Goal: Task Accomplishment & Management: Use online tool/utility

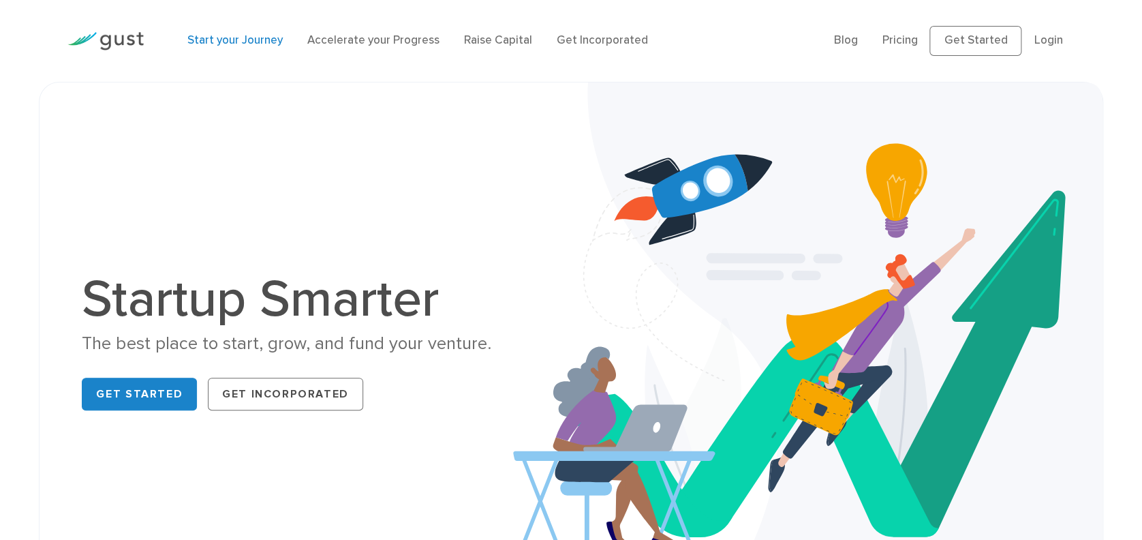
click at [207, 37] on link "Start your Journey" at bounding box center [234, 40] width 95 height 14
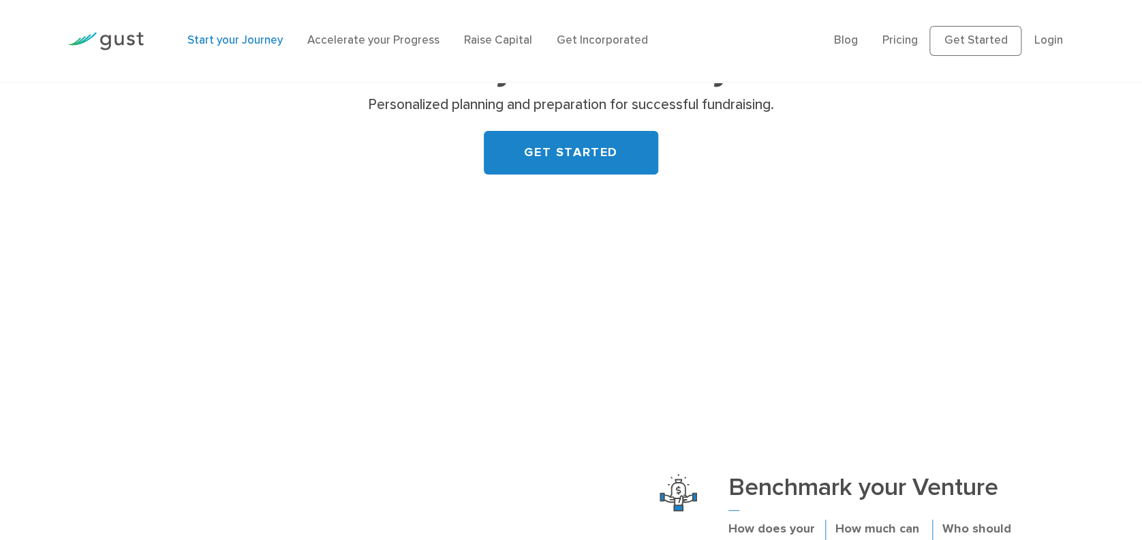
scroll to position [127, 0]
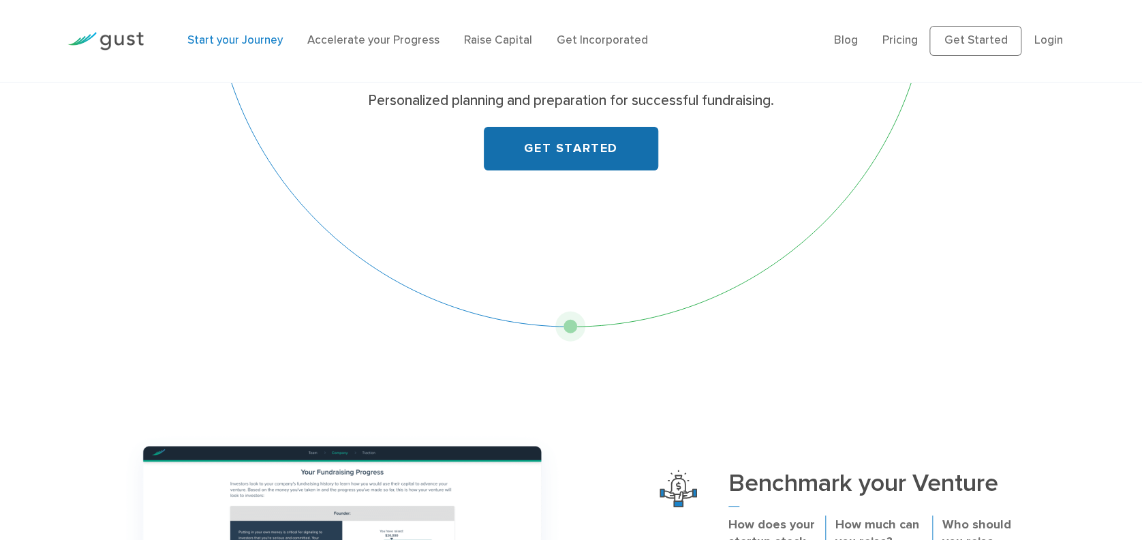
click at [583, 153] on link "GET STARTED" at bounding box center [571, 149] width 174 height 44
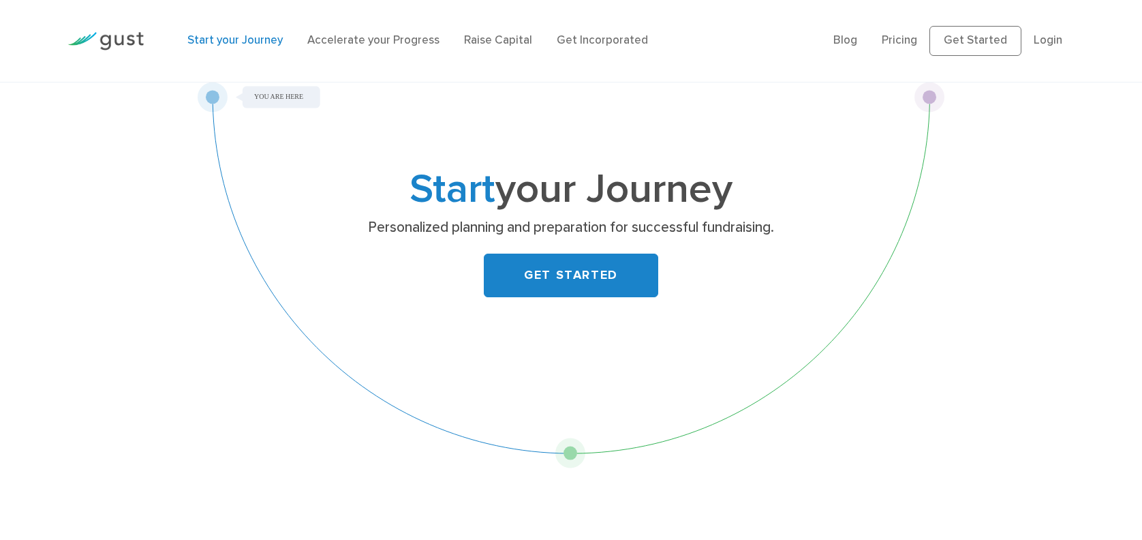
scroll to position [127, 0]
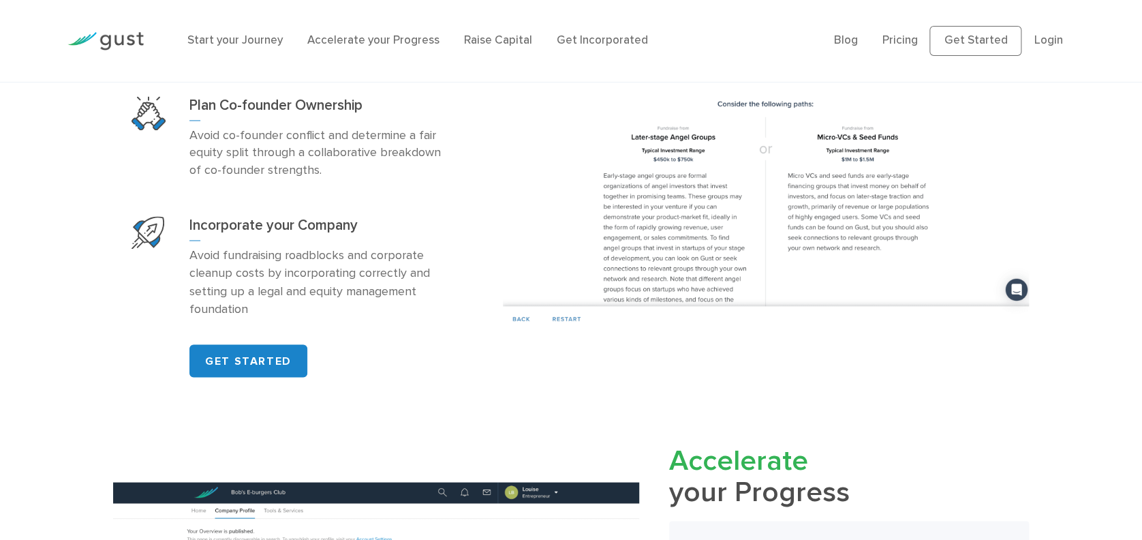
scroll to position [1007, 0]
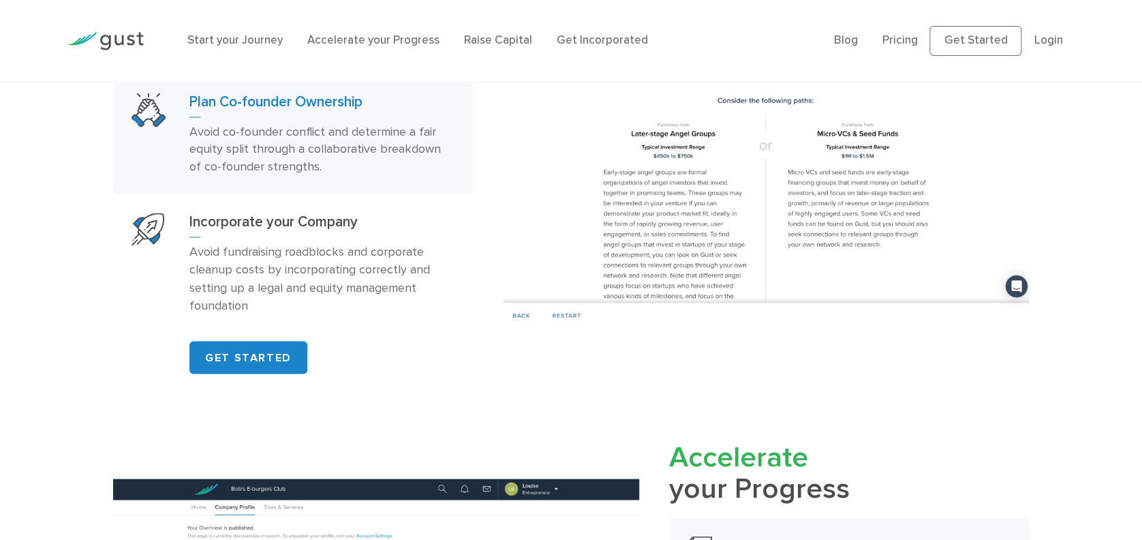
click at [258, 117] on h3 "Plan Co-founder Ownership" at bounding box center [321, 105] width 265 height 25
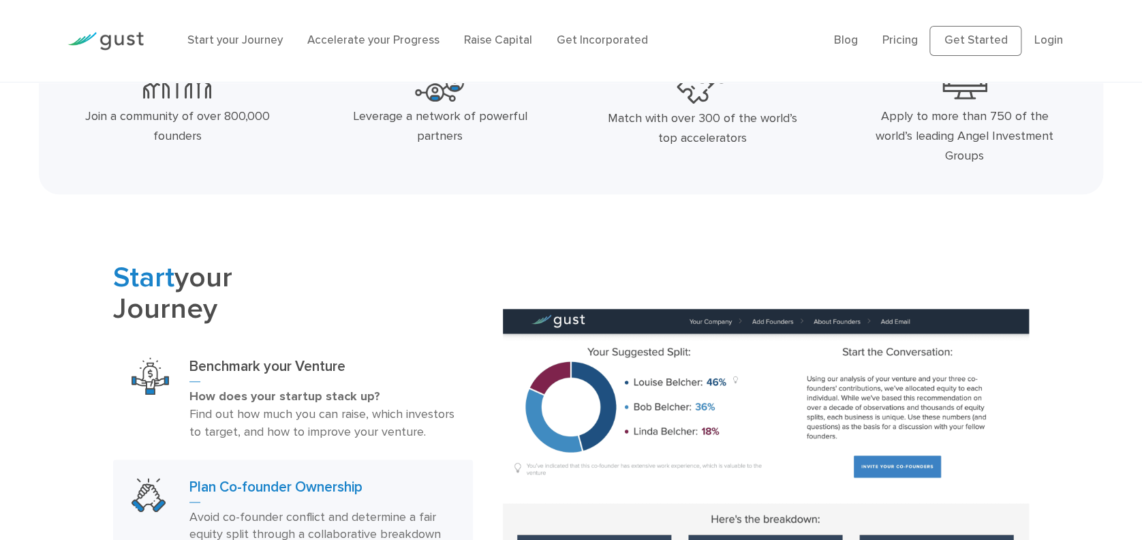
scroll to position [724, 0]
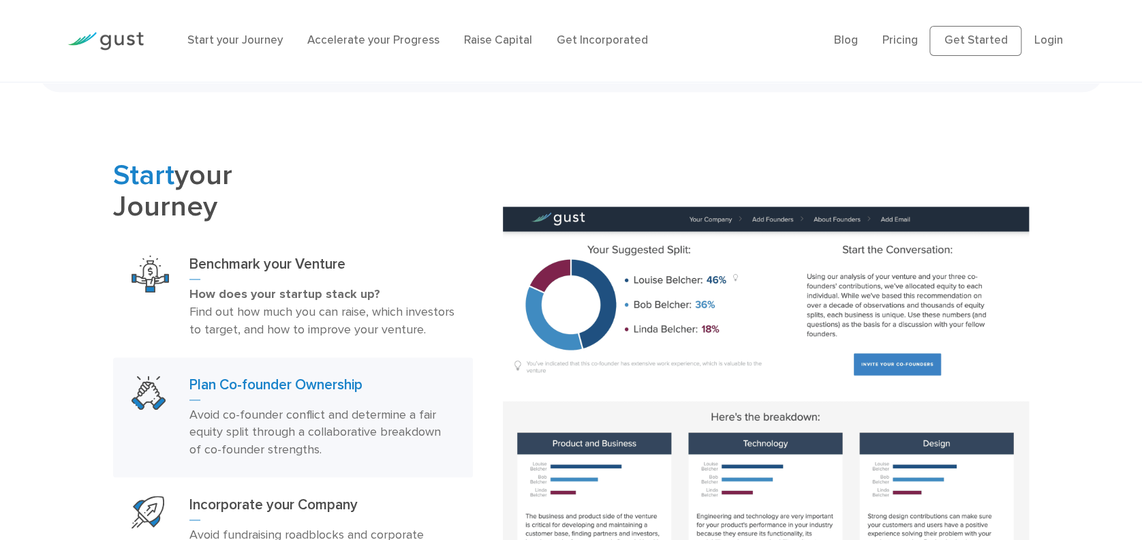
click at [275, 400] on h3 "Plan Co-founder Ownership" at bounding box center [321, 387] width 265 height 25
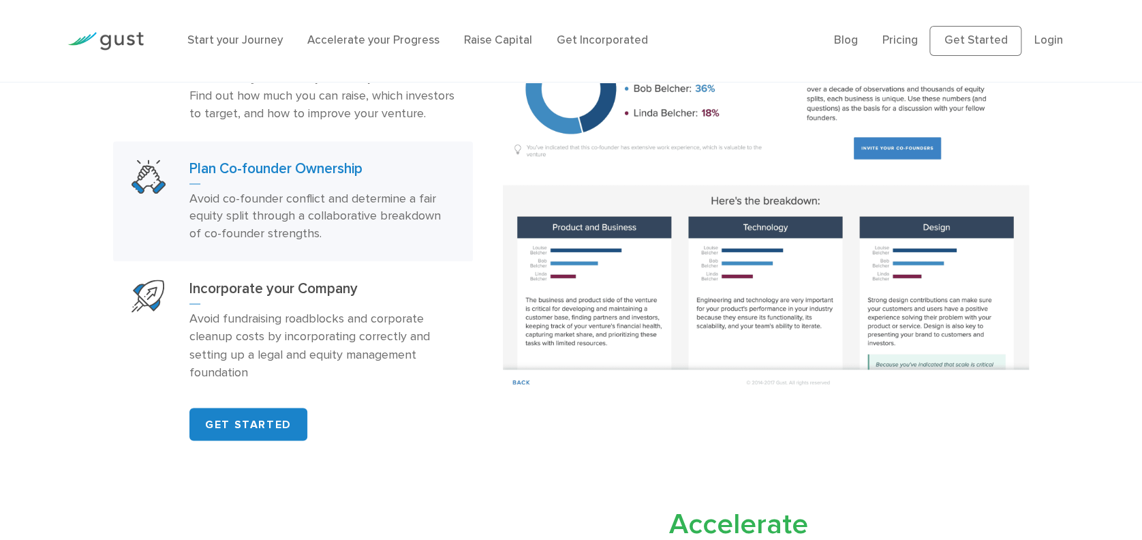
scroll to position [941, 0]
